Goal: Task Accomplishment & Management: Complete application form

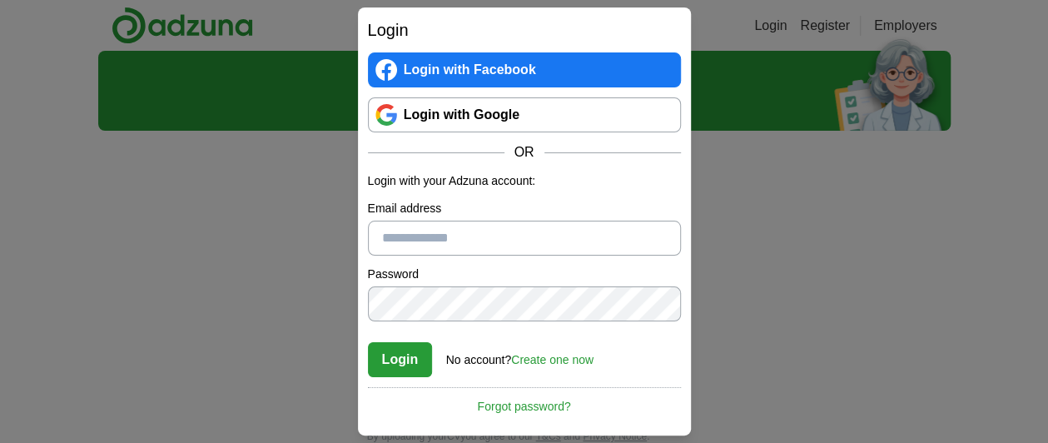
click at [507, 249] on input "Email address" at bounding box center [524, 238] width 313 height 35
type input "**********"
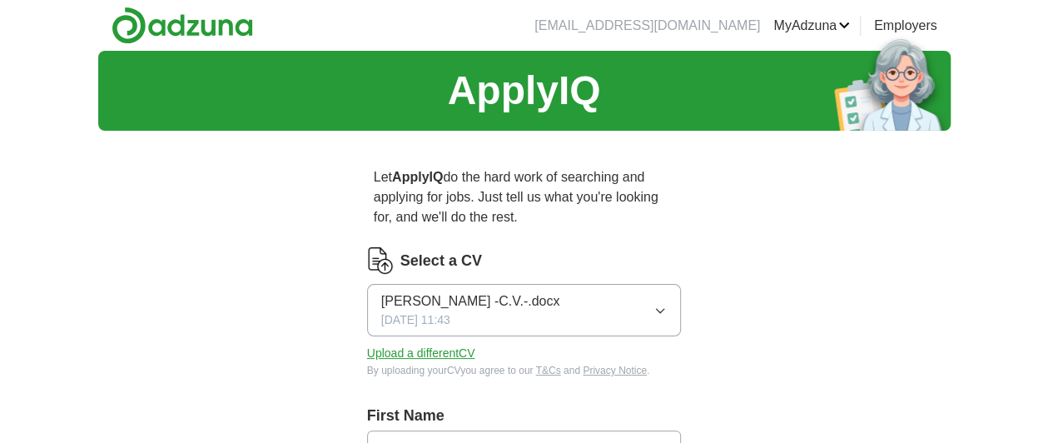
click at [0, 0] on link "ApplyIQ" at bounding box center [0, 0] width 0 height 0
